Goal: Transaction & Acquisition: Subscribe to service/newsletter

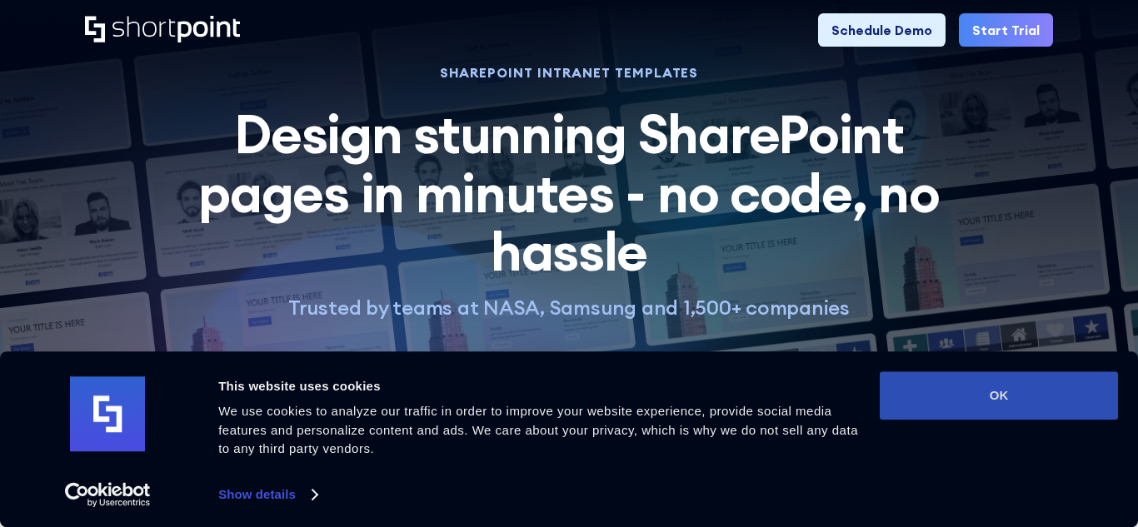
click at [1050, 384] on button "OK" at bounding box center [998, 395] width 238 height 48
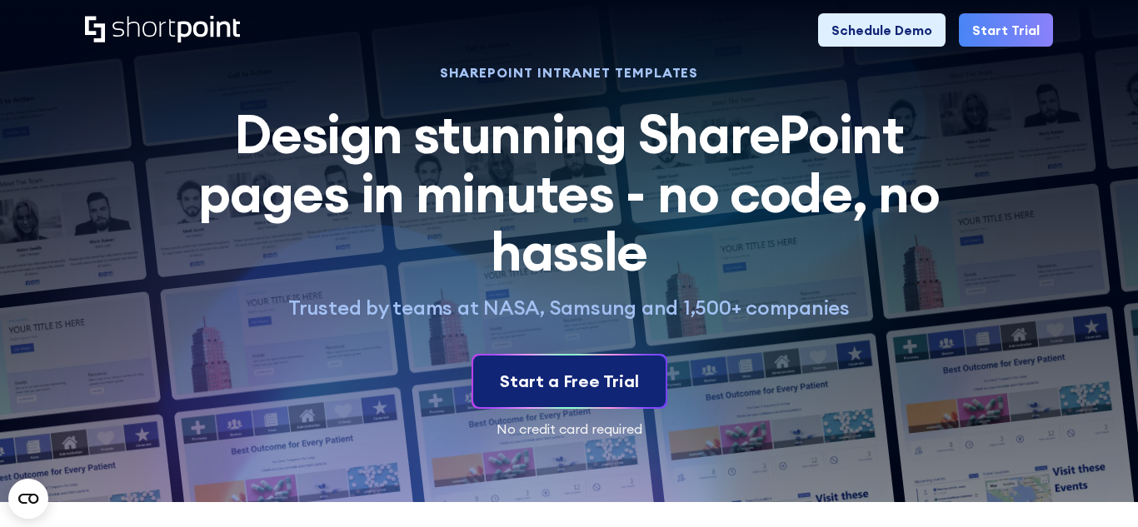
click at [560, 385] on div "Start a Free Trial" at bounding box center [569, 381] width 139 height 25
